Goal: Check status

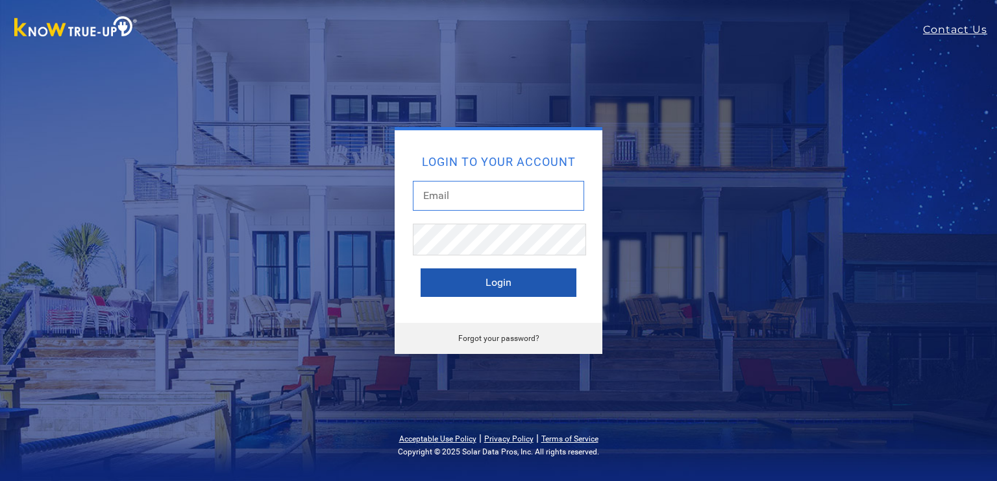
type input "ralphdjr@pacbell.net"
click at [485, 285] on button "Login" at bounding box center [498, 283] width 156 height 29
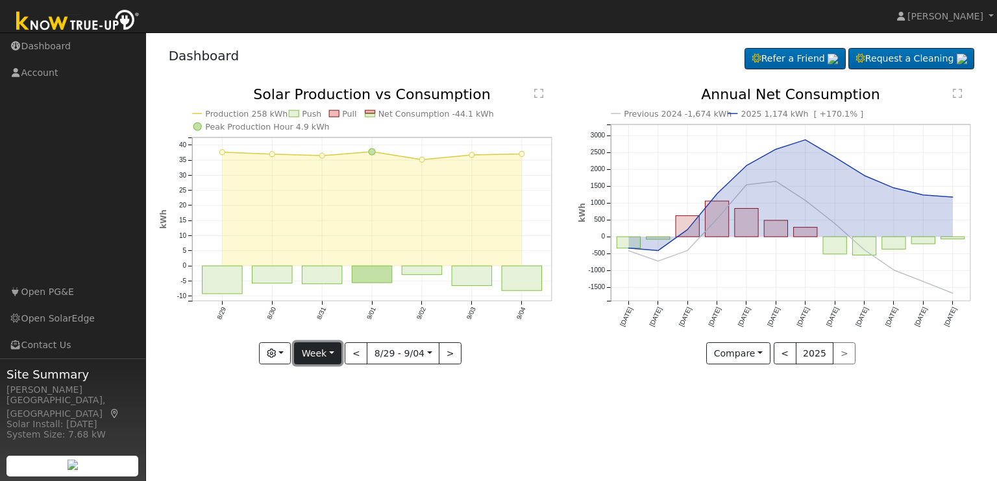
click at [314, 350] on button "Week" at bounding box center [317, 354] width 47 height 22
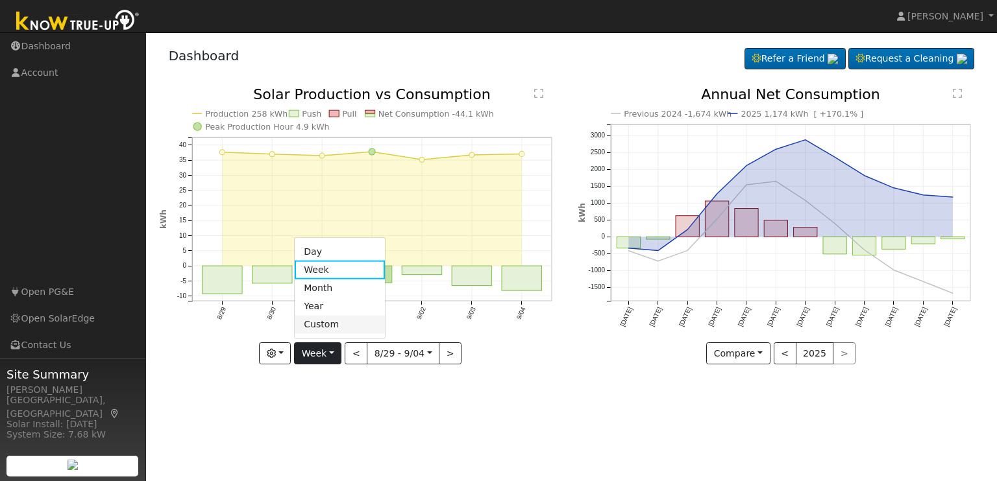
click at [314, 331] on link "Custom" at bounding box center [340, 325] width 90 height 18
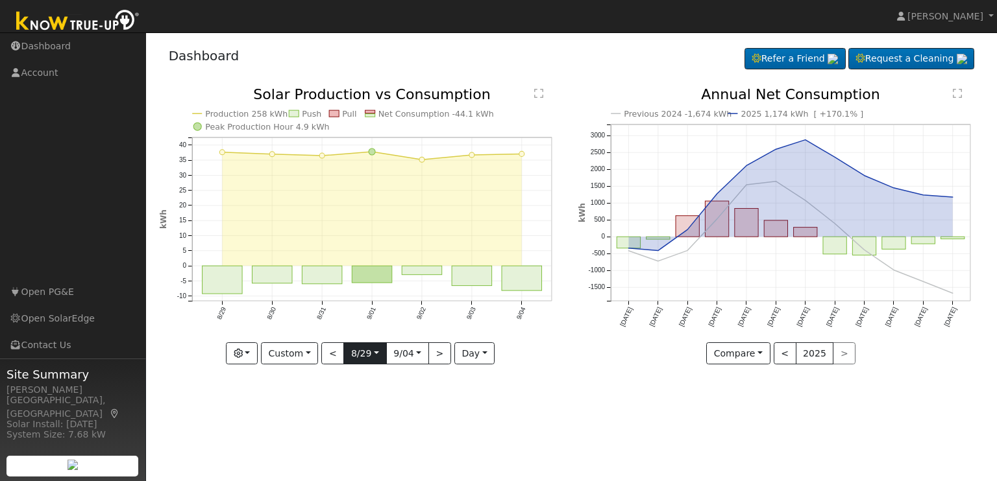
click at [358, 356] on input "[DATE]" at bounding box center [365, 353] width 42 height 21
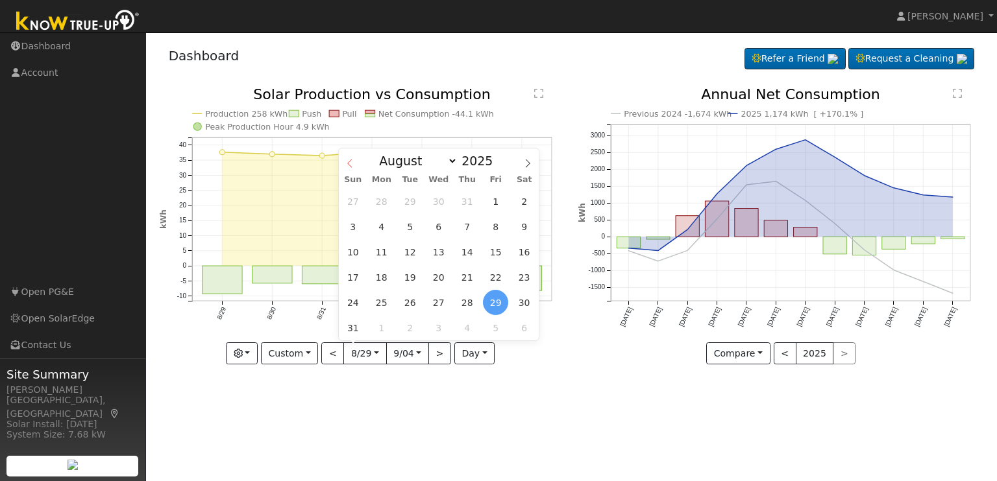
click at [348, 165] on icon at bounding box center [349, 163] width 9 height 9
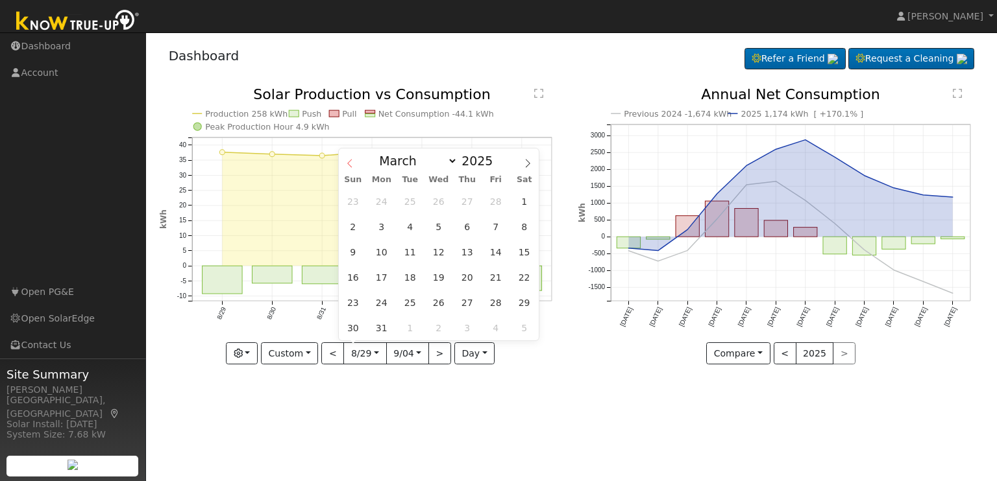
click at [348, 165] on icon at bounding box center [349, 163] width 9 height 9
select select "0"
click at [348, 165] on icon at bounding box center [349, 163] width 9 height 9
type input "2024"
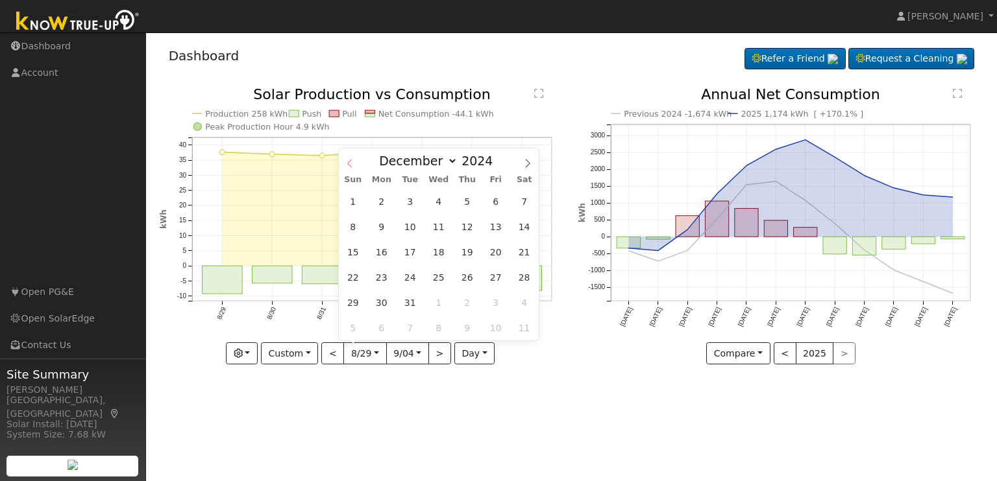
click at [348, 165] on icon at bounding box center [349, 163] width 9 height 9
select select "10"
click at [497, 202] on span "1" at bounding box center [495, 201] width 25 height 25
type input "[DATE]"
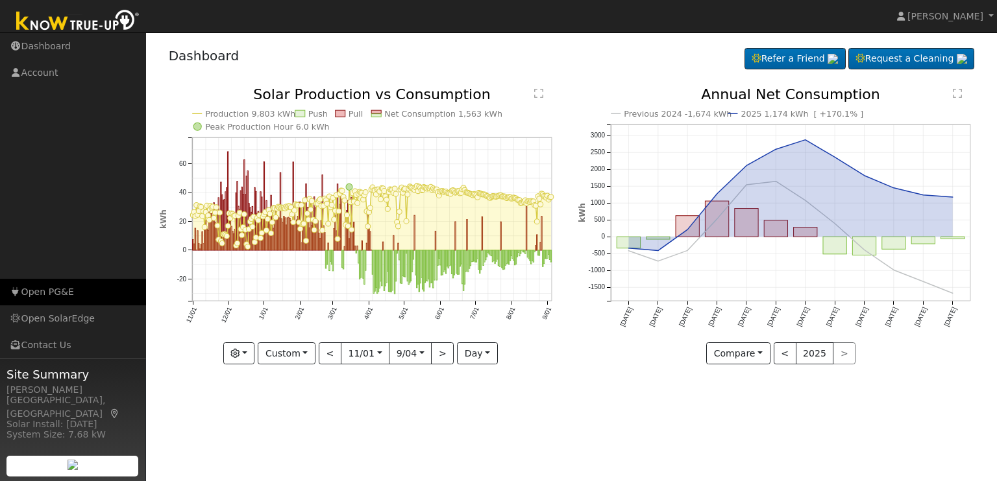
click at [64, 290] on link "Open PG&E" at bounding box center [73, 292] width 146 height 27
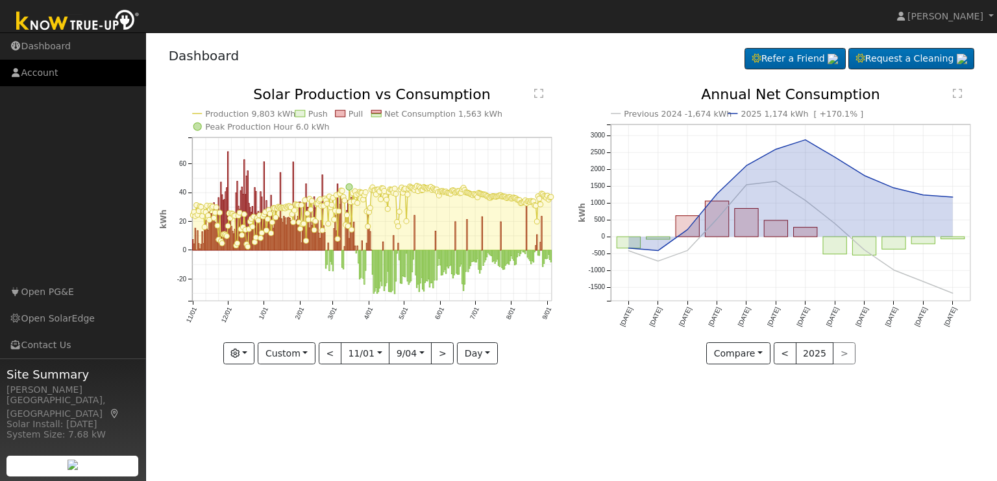
click at [42, 74] on link "Account" at bounding box center [73, 73] width 146 height 27
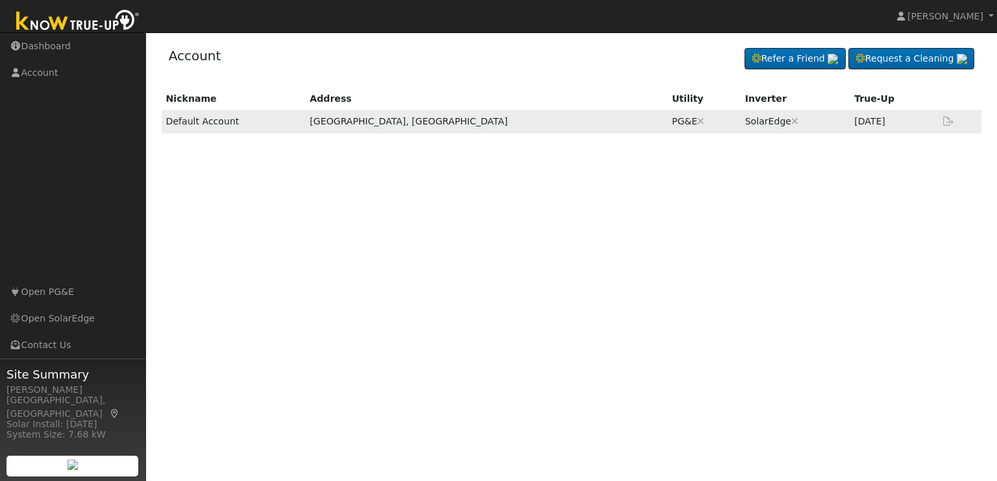
click at [849, 129] on td "[DATE]" at bounding box center [892, 121] width 86 height 23
click at [849, 132] on td "Aug 2025" at bounding box center [892, 121] width 86 height 23
click at [73, 316] on link "Open SolarEdge" at bounding box center [73, 319] width 146 height 27
click at [56, 45] on link "Dashboard" at bounding box center [73, 46] width 146 height 27
